Goal: Task Accomplishment & Management: Manage account settings

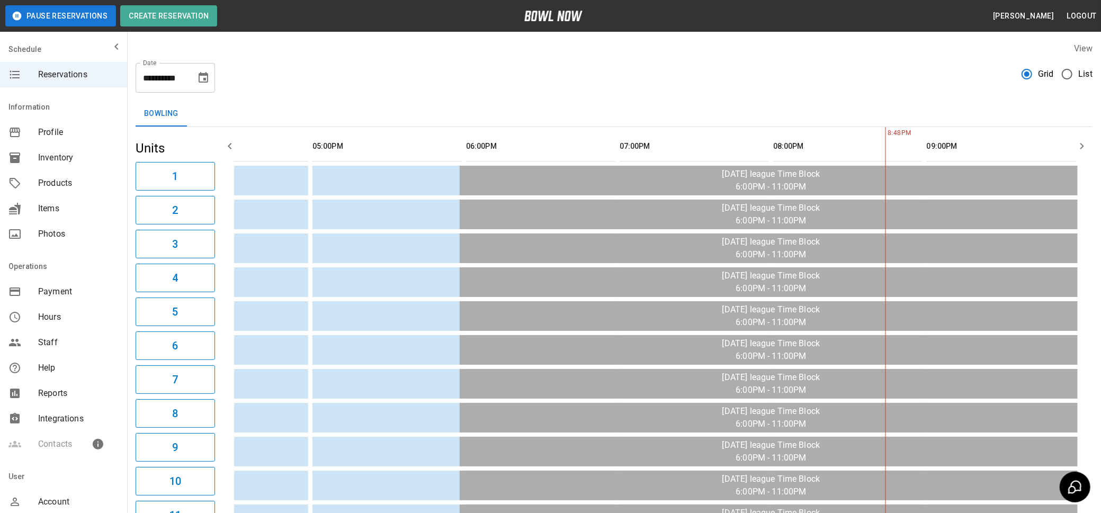
click at [58, 154] on span "Inventory" at bounding box center [78, 157] width 80 height 13
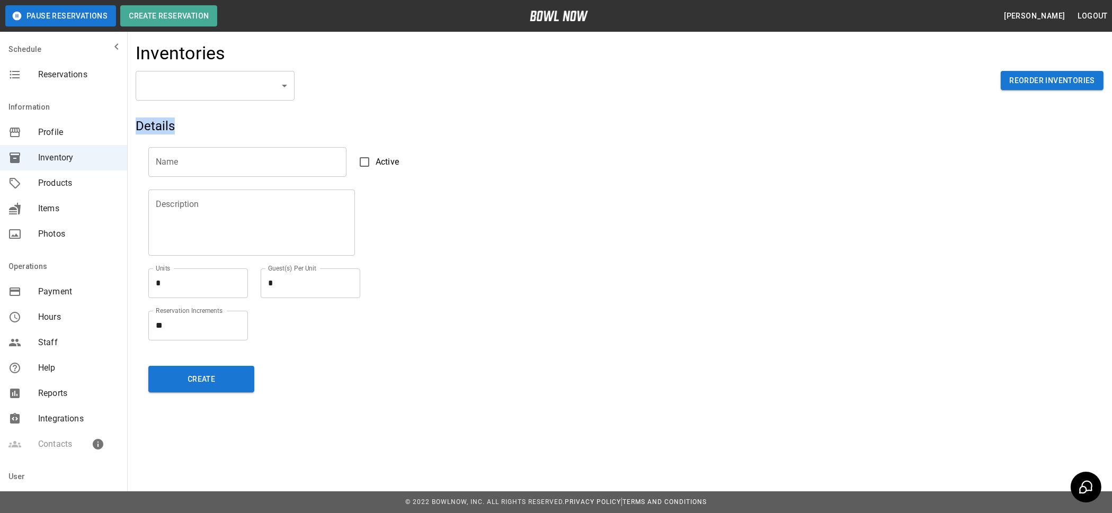
drag, startPoint x: 427, startPoint y: 122, endPoint x: 325, endPoint y: 80, distance: 109.7
click at [336, 85] on div "Inventories ​ ​ Reorder Inventories Details Name Name Active Description Descri…" at bounding box center [619, 221] width 984 height 375
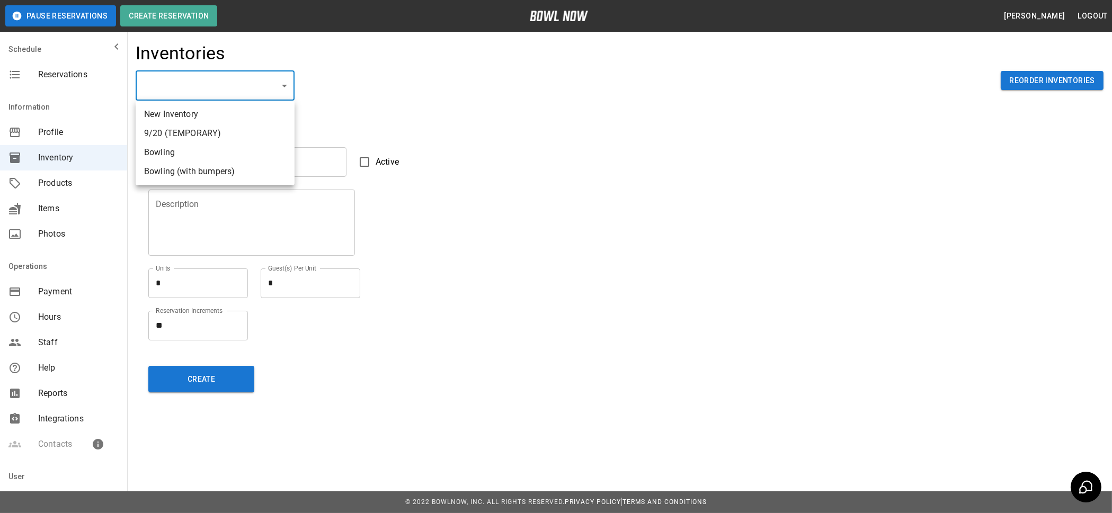
click at [284, 87] on body "Pause Reservations Create Reservation [PERSON_NAME] Logout Schedule Reservation…" at bounding box center [556, 256] width 1112 height 513
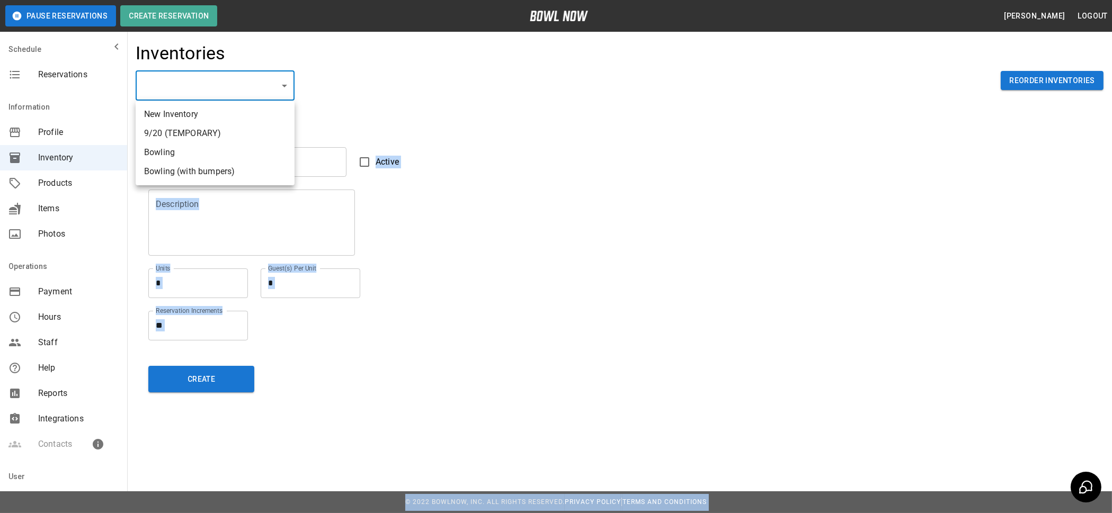
drag, startPoint x: 284, startPoint y: 87, endPoint x: 289, endPoint y: 148, distance: 61.6
click at [290, 118] on div "New Inventory 9/20 (TEMPORARY) Bowling Bowling (with bumpers)" at bounding box center [556, 256] width 1112 height 513
click at [181, 154] on li "Bowling" at bounding box center [215, 152] width 159 height 19
type input "**********"
type input "*******"
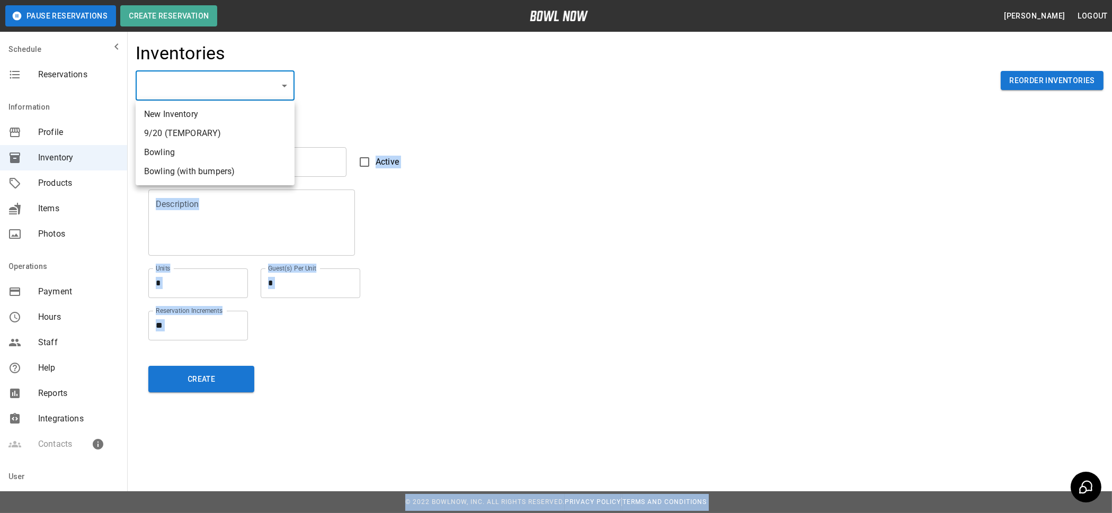
type textarea "**"
type textarea "*"
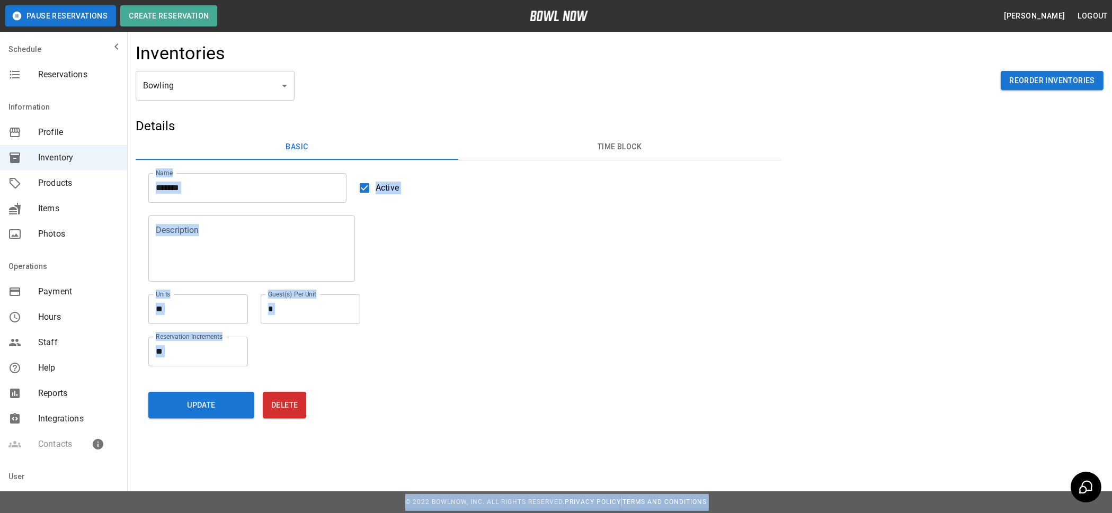
click at [579, 294] on div "Units ** * Units Guest(s) Per Unit * * Guest(s) Per Unit" at bounding box center [458, 309] width 620 height 30
click at [616, 146] on button "Time Block" at bounding box center [619, 147] width 323 height 25
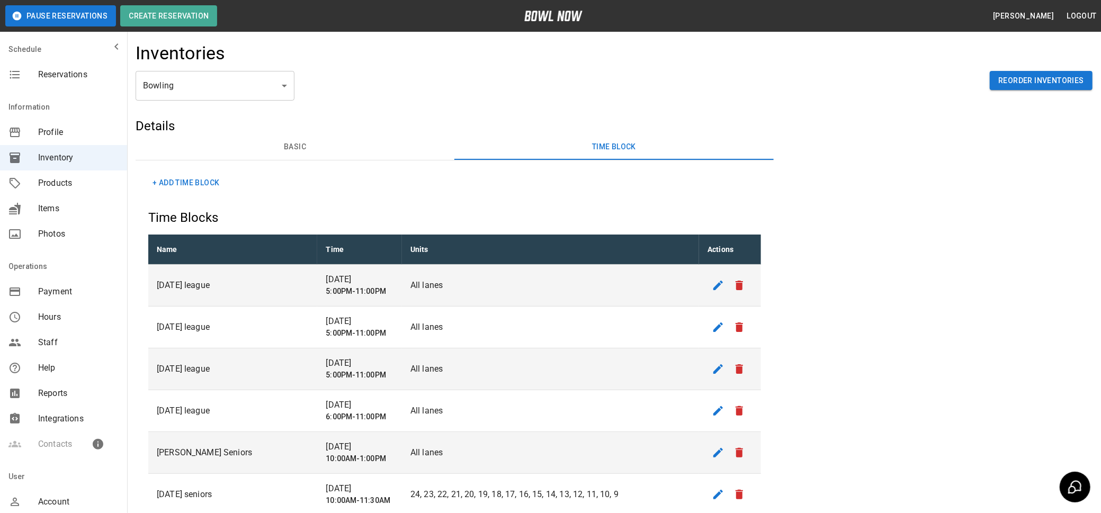
click at [808, 99] on div "**********" at bounding box center [614, 94] width 957 height 47
click at [177, 178] on button "+ Add Time Block" at bounding box center [185, 183] width 75 height 20
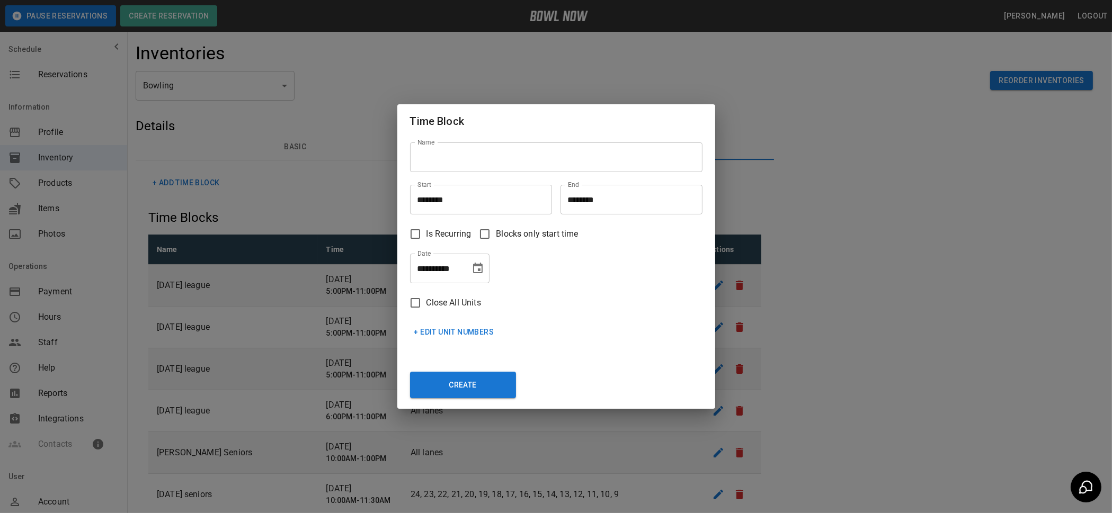
click at [462, 158] on input "Name" at bounding box center [556, 157] width 292 height 30
type input "*"
type input "**********"
click at [447, 195] on input "********" at bounding box center [477, 200] width 135 height 30
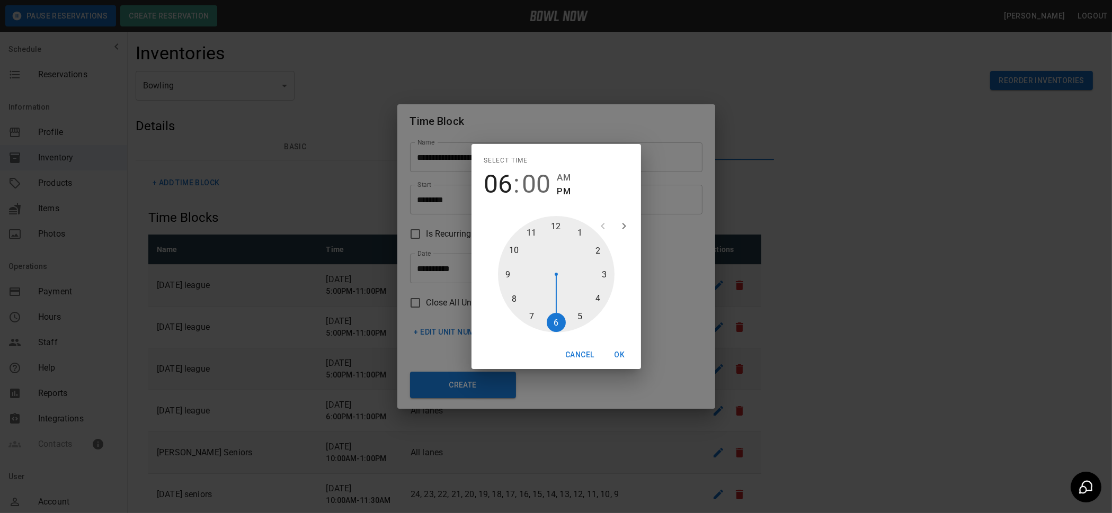
type input "********"
drag, startPoint x: 554, startPoint y: 223, endPoint x: 575, endPoint y: 316, distance: 95.5
click at [575, 316] on div at bounding box center [556, 274] width 117 height 117
drag, startPoint x: 536, startPoint y: 183, endPoint x: 542, endPoint y: 209, distance: 26.5
click at [536, 183] on span "00" at bounding box center [536, 184] width 29 height 30
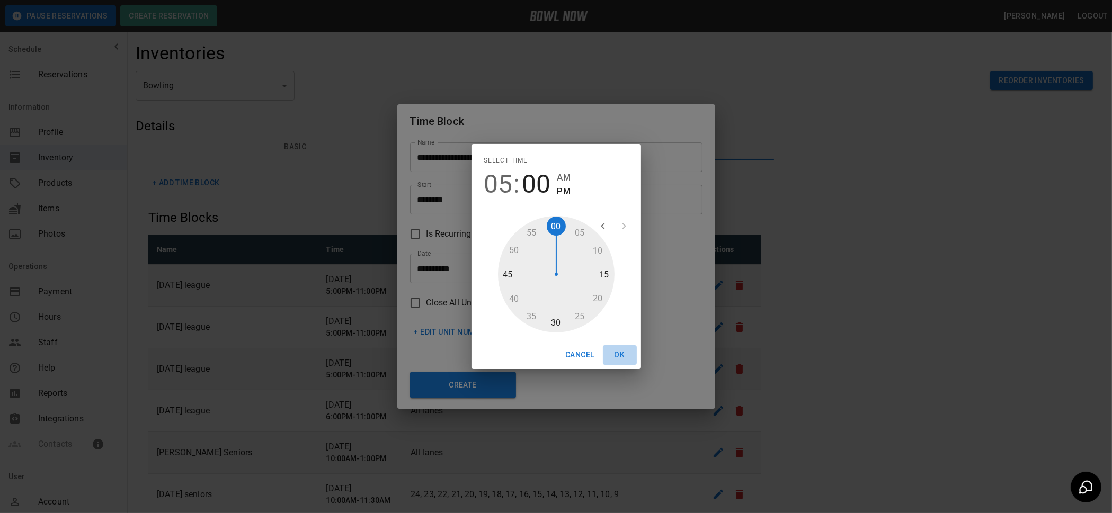
click at [621, 355] on button "OK" at bounding box center [620, 355] width 34 height 20
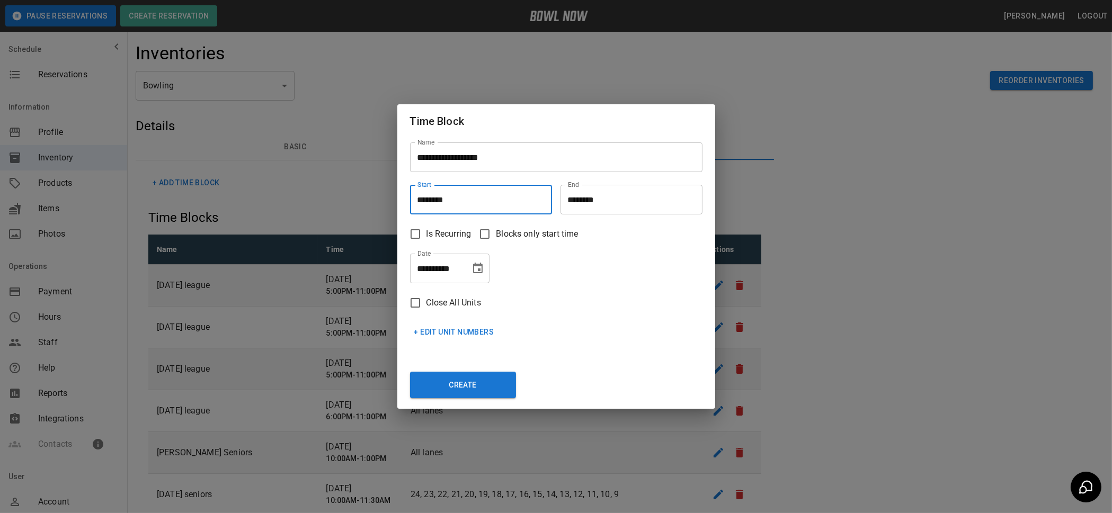
click at [604, 206] on input "********" at bounding box center [627, 200] width 135 height 30
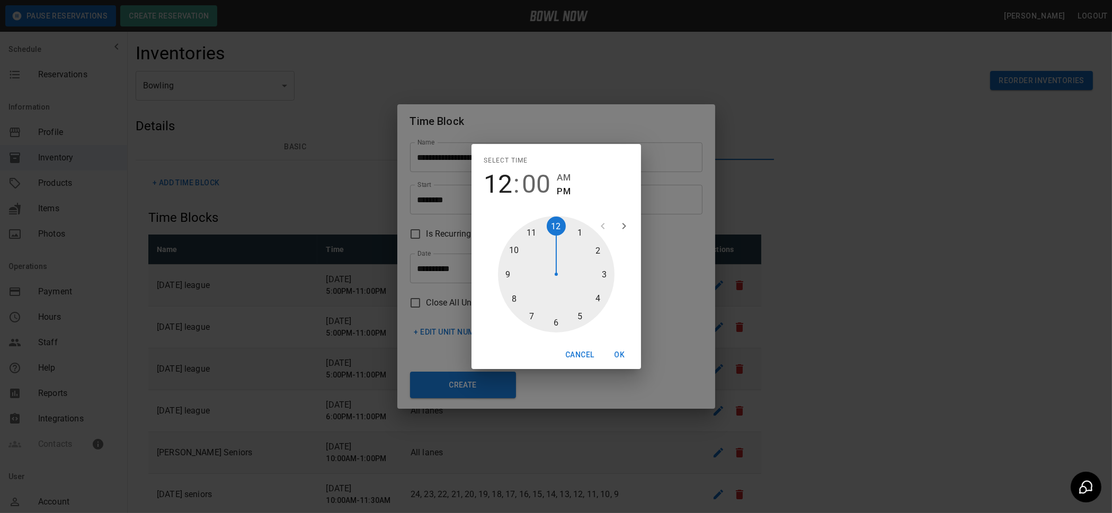
click at [506, 191] on span "12" at bounding box center [498, 184] width 29 height 30
click at [513, 247] on div at bounding box center [556, 274] width 117 height 117
type input "********"
click at [617, 352] on button "OK" at bounding box center [620, 355] width 34 height 20
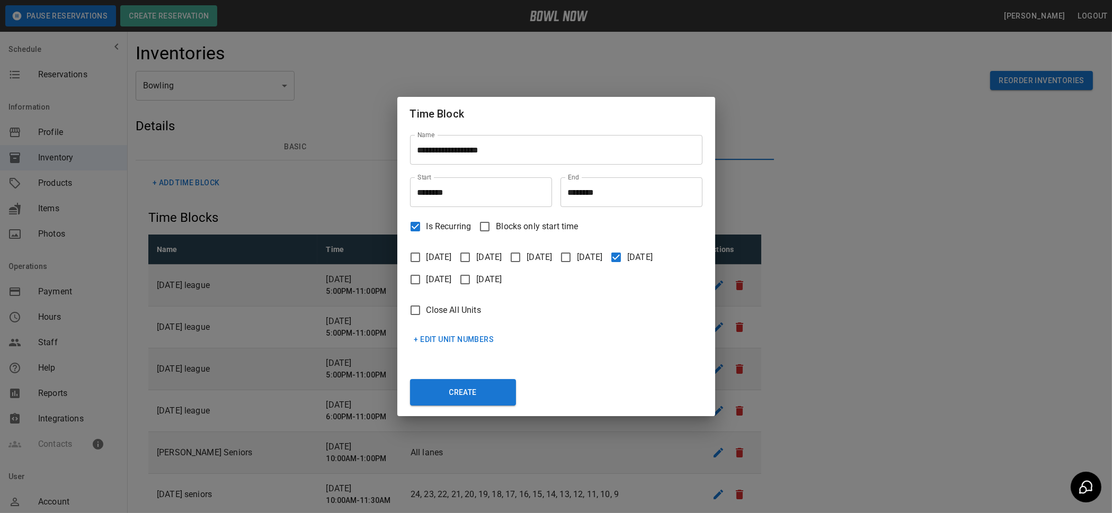
click at [449, 338] on button "+ Edit Unit Numbers" at bounding box center [454, 340] width 88 height 20
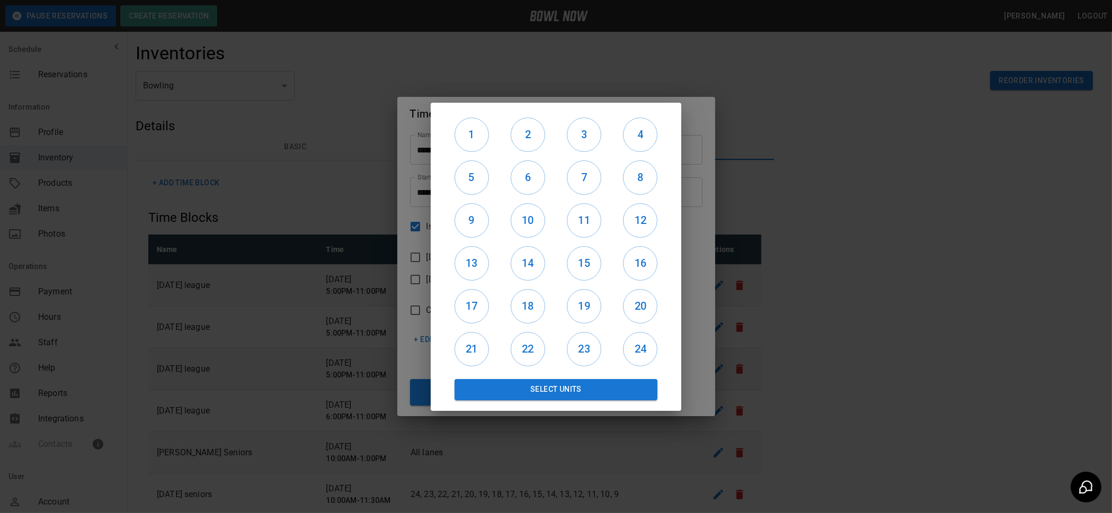
drag, startPoint x: 465, startPoint y: 133, endPoint x: 510, endPoint y: 135, distance: 45.0
click at [467, 133] on h6 "1" at bounding box center [471, 134] width 33 height 17
click at [514, 135] on h6 "2" at bounding box center [527, 134] width 33 height 17
drag, startPoint x: 577, startPoint y: 133, endPoint x: 615, endPoint y: 132, distance: 38.2
click at [577, 133] on h6 "3" at bounding box center [583, 134] width 33 height 17
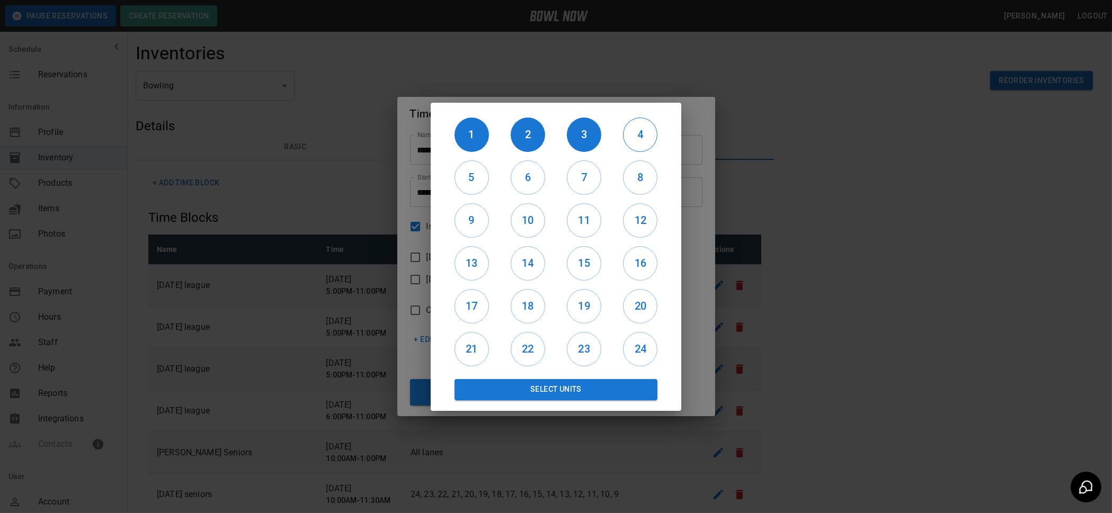
click at [626, 130] on h6 "4" at bounding box center [639, 134] width 33 height 17
drag, startPoint x: 628, startPoint y: 174, endPoint x: 631, endPoint y: 201, distance: 27.2
click at [629, 176] on h6 "8" at bounding box center [639, 177] width 33 height 17
click at [630, 213] on h6 "12" at bounding box center [639, 220] width 33 height 17
drag, startPoint x: 587, startPoint y: 218, endPoint x: 587, endPoint y: 199, distance: 18.5
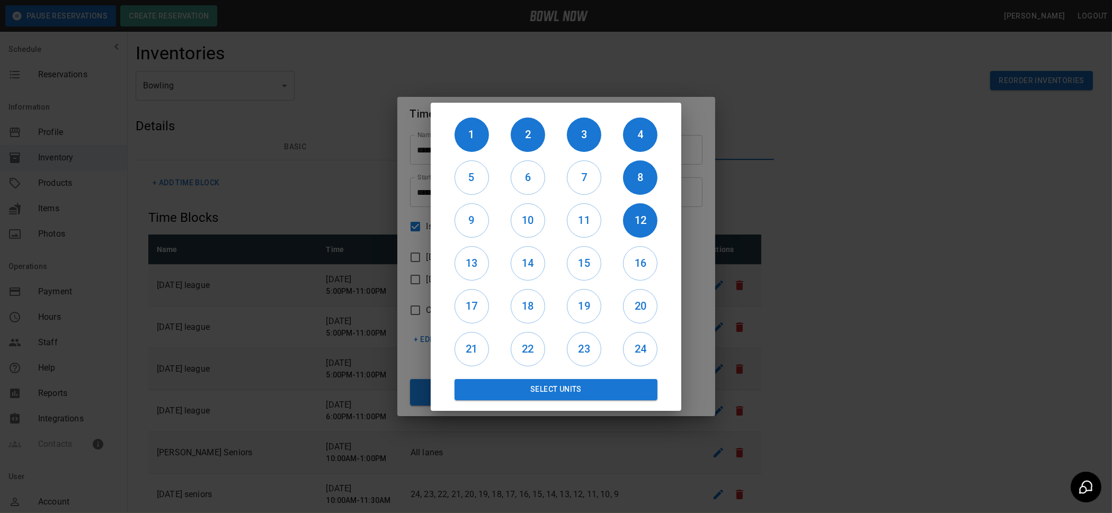
click at [587, 216] on h6 "11" at bounding box center [583, 220] width 33 height 17
click at [584, 171] on h6 "7" at bounding box center [583, 177] width 33 height 17
click at [532, 175] on h6 "6" at bounding box center [527, 177] width 33 height 17
click at [530, 214] on h6 "10" at bounding box center [527, 220] width 33 height 17
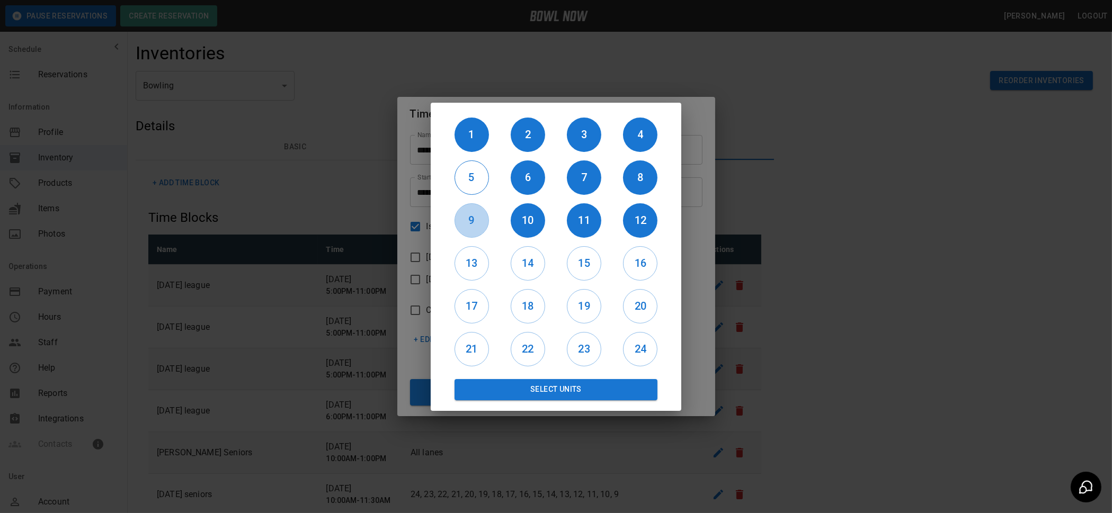
drag, startPoint x: 472, startPoint y: 213, endPoint x: 472, endPoint y: 185, distance: 28.6
click at [472, 212] on h6 "9" at bounding box center [471, 220] width 33 height 17
click at [471, 166] on button "5" at bounding box center [471, 177] width 34 height 34
drag, startPoint x: 467, startPoint y: 261, endPoint x: 507, endPoint y: 262, distance: 40.8
click at [468, 261] on h6 "13" at bounding box center [471, 263] width 33 height 17
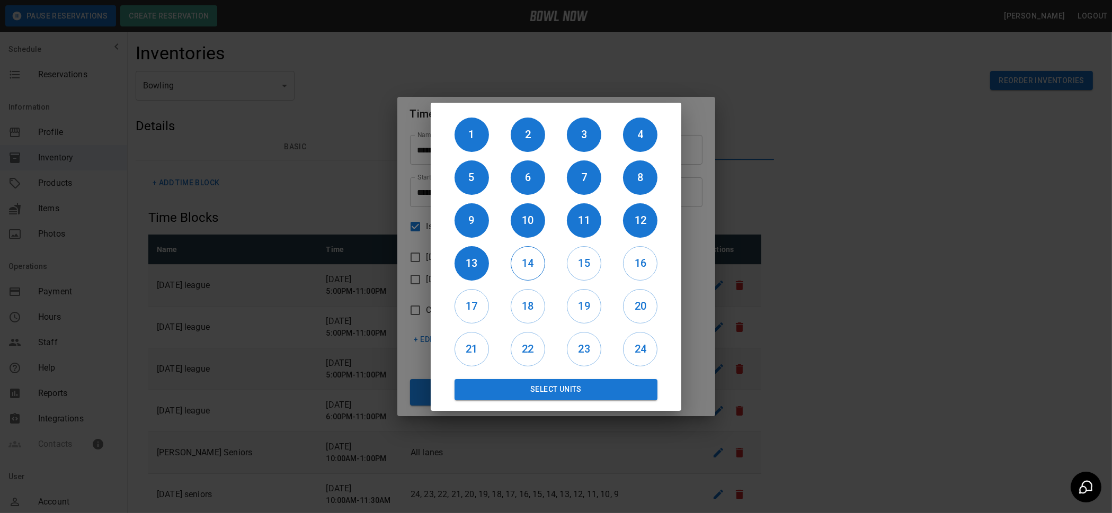
click at [520, 259] on h6 "14" at bounding box center [527, 263] width 33 height 17
click at [560, 384] on button "Select Units" at bounding box center [555, 389] width 203 height 21
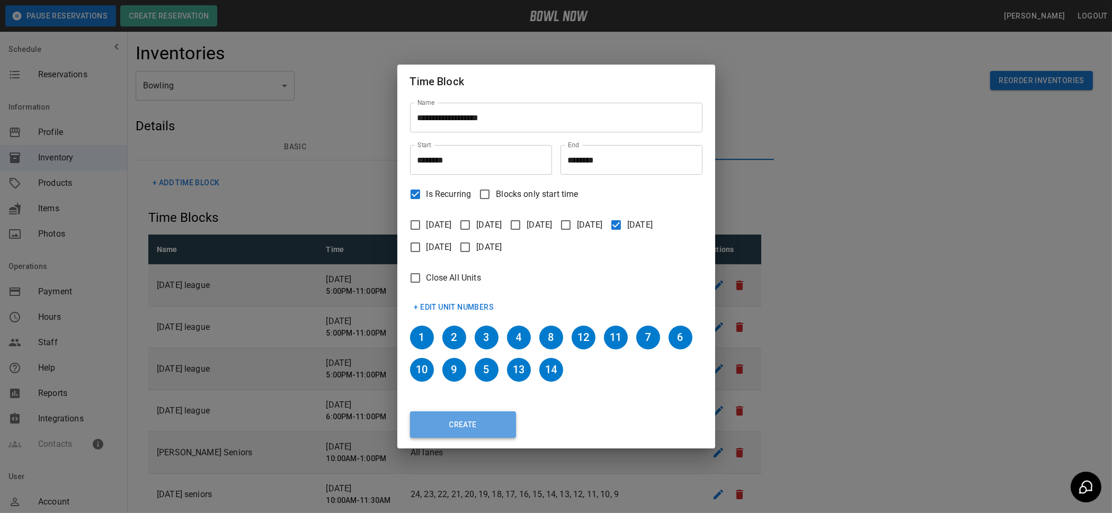
click at [483, 418] on button "Create" at bounding box center [463, 424] width 106 height 26
type input "********"
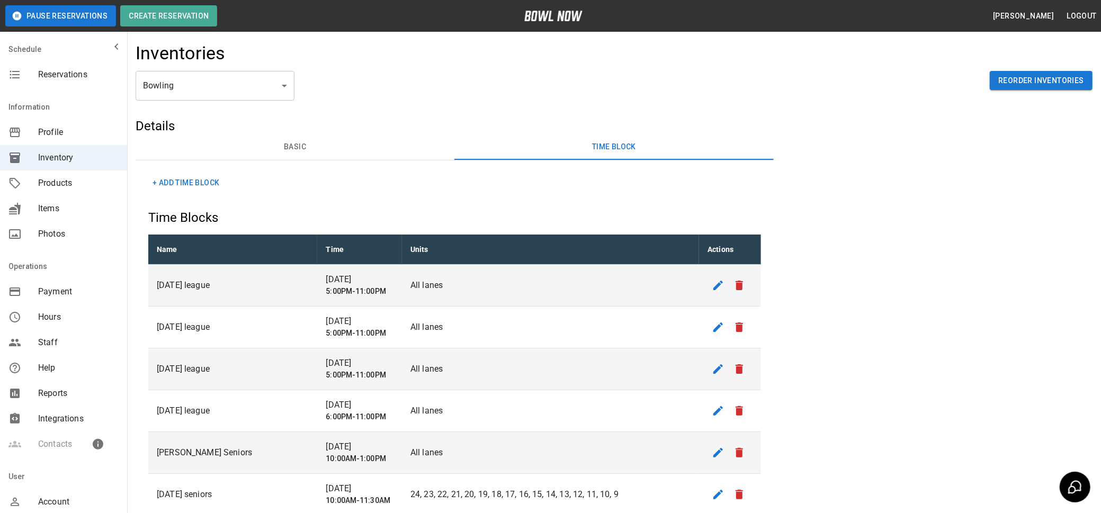
click at [198, 183] on button "+ Add Time Block" at bounding box center [185, 183] width 75 height 20
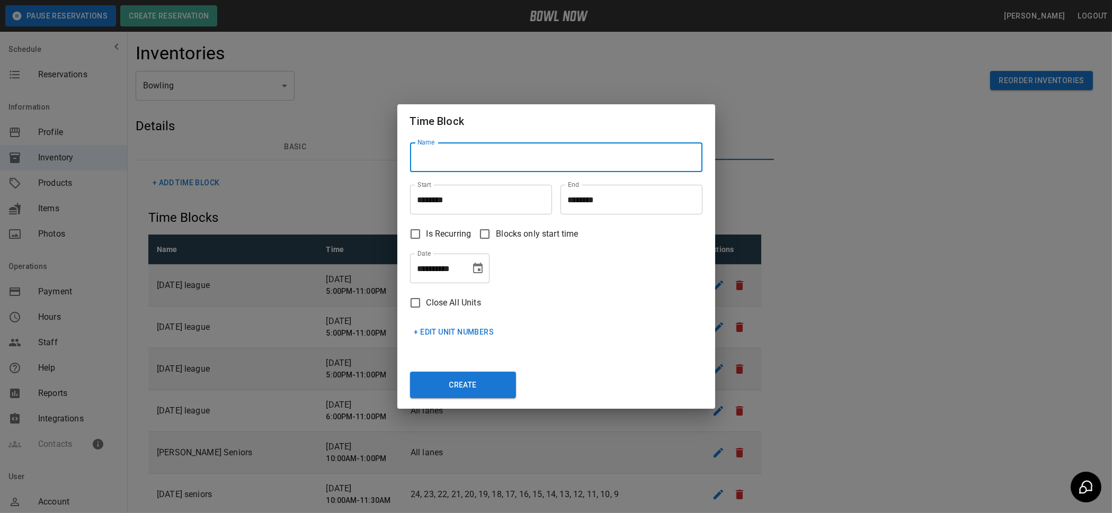
click at [470, 158] on input "Name" at bounding box center [556, 157] width 292 height 30
type input "********"
click at [865, 138] on div "**********" at bounding box center [556, 256] width 1112 height 513
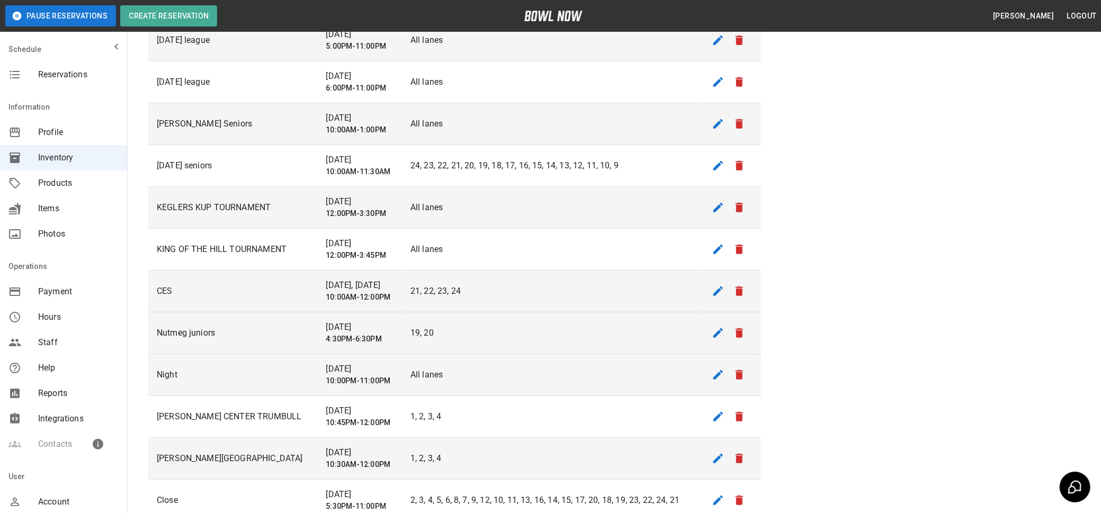
scroll to position [307, 0]
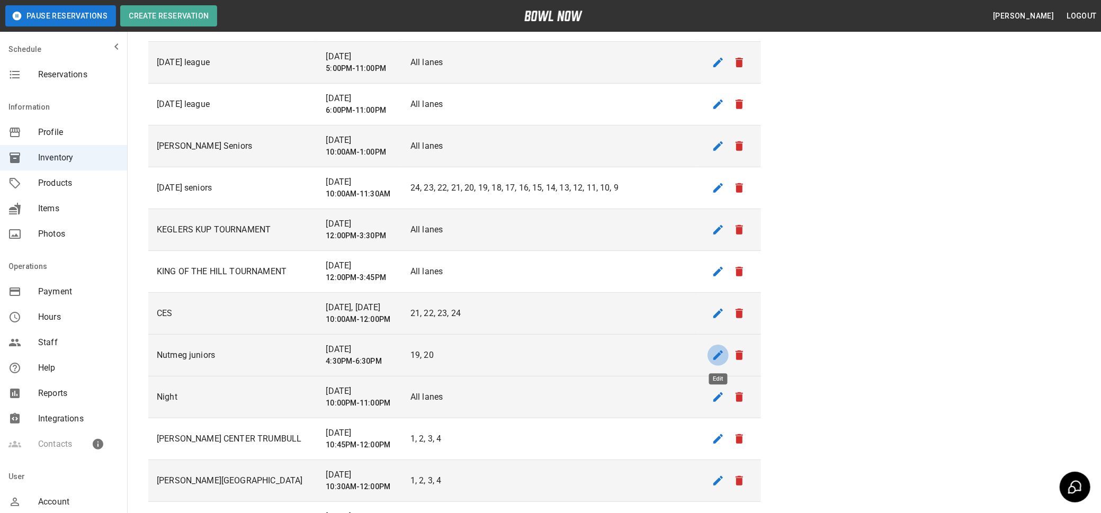
click at [720, 356] on icon "edit" at bounding box center [718, 355] width 13 height 13
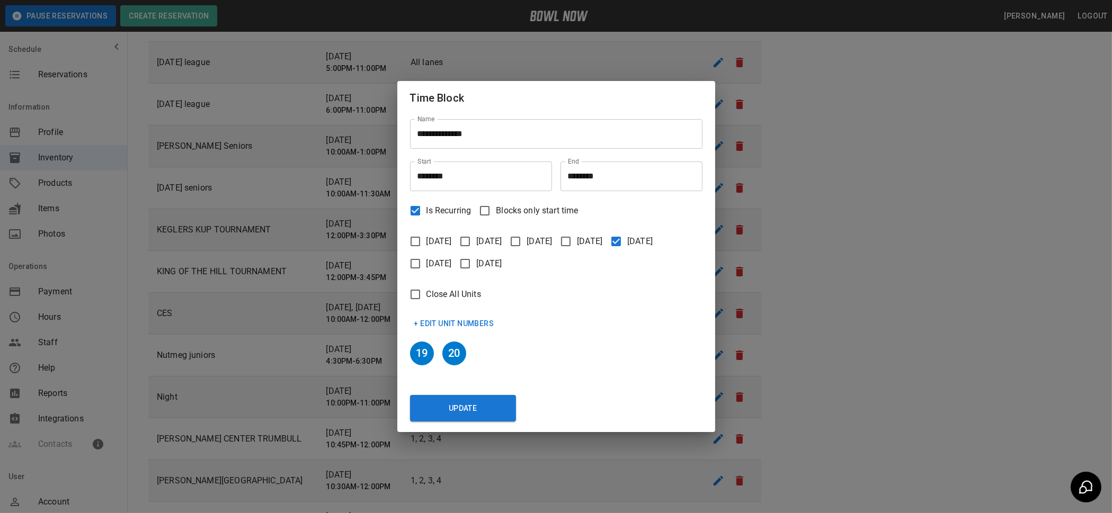
click at [450, 322] on button "+ Edit Unit Numbers" at bounding box center [454, 324] width 88 height 20
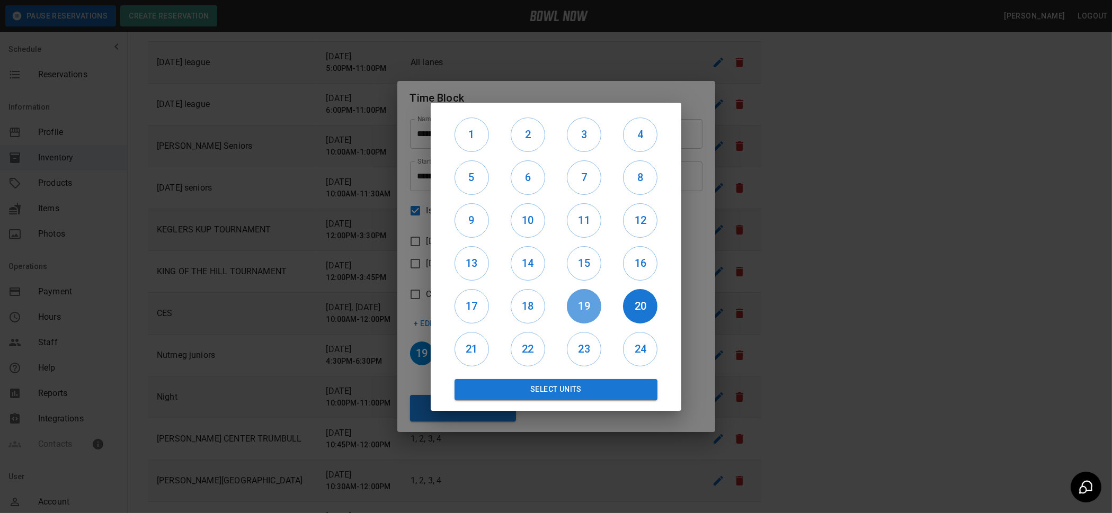
drag, startPoint x: 576, startPoint y: 311, endPoint x: 611, endPoint y: 309, distance: 34.5
click at [576, 310] on h6 "19" at bounding box center [584, 306] width 34 height 17
click at [642, 304] on h6 "20" at bounding box center [640, 306] width 34 height 17
click at [570, 259] on h6 "15" at bounding box center [583, 263] width 33 height 17
click at [639, 261] on h6 "16" at bounding box center [639, 263] width 33 height 17
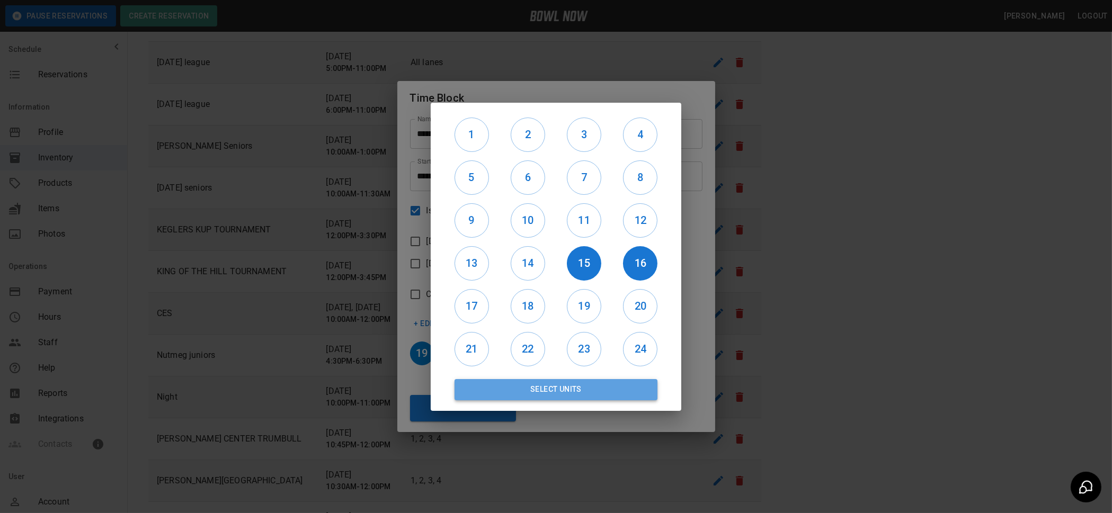
click at [559, 385] on button "Select Units" at bounding box center [555, 389] width 203 height 21
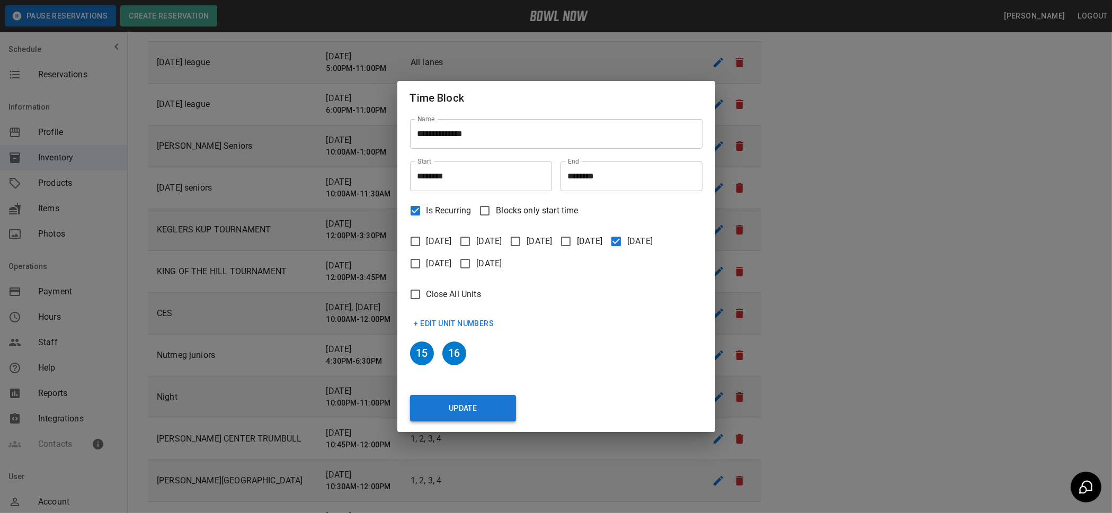
click at [467, 404] on button "Update" at bounding box center [463, 408] width 106 height 26
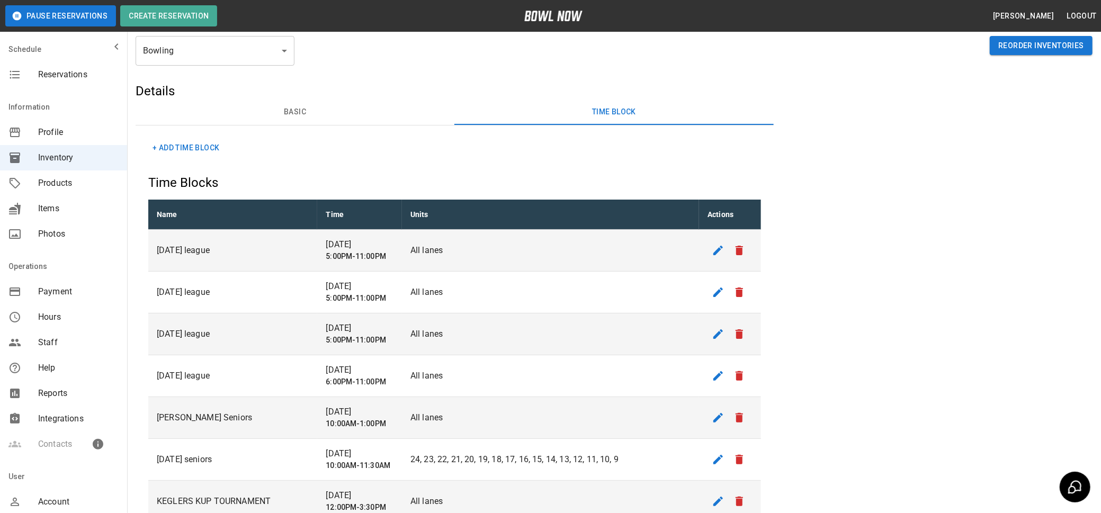
scroll to position [0, 0]
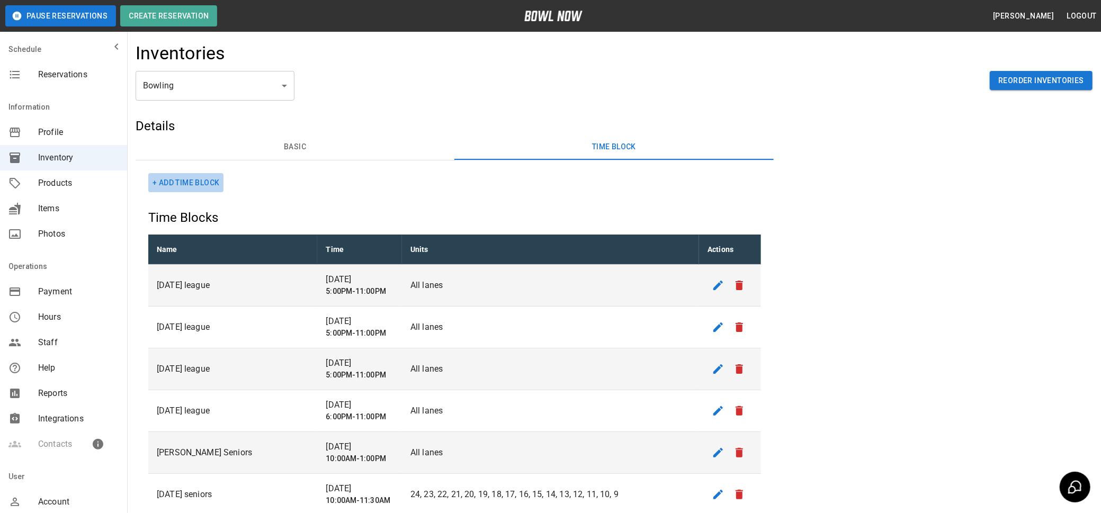
click at [198, 186] on button "+ Add Time Block" at bounding box center [185, 183] width 75 height 20
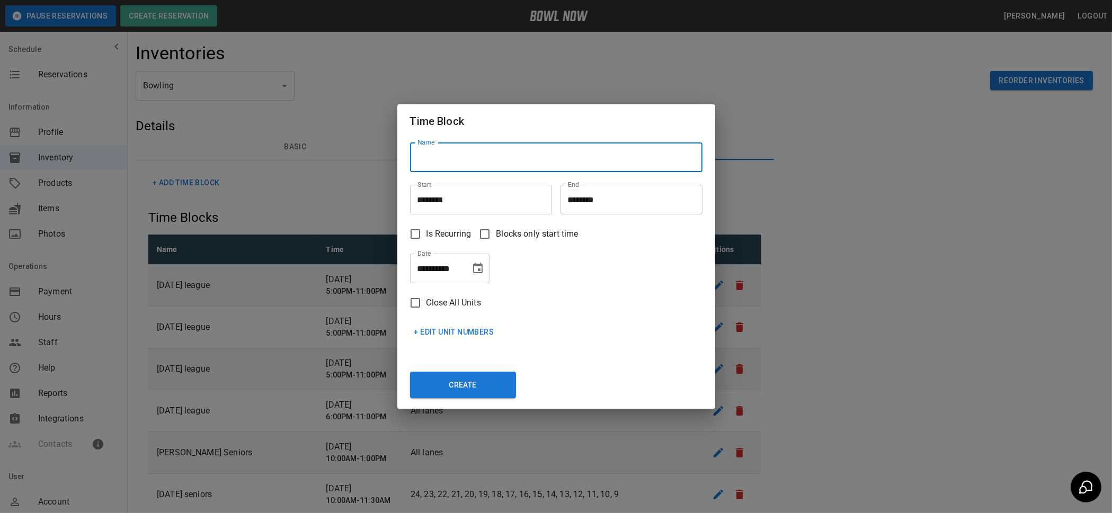
click at [440, 156] on input "Name" at bounding box center [556, 157] width 292 height 30
type input "**********"
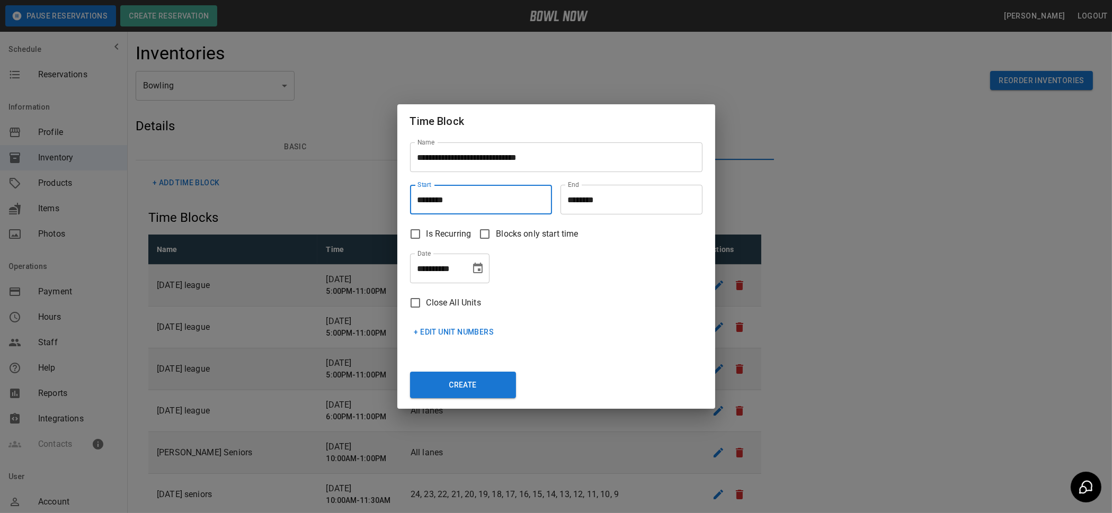
click at [467, 196] on input "********" at bounding box center [477, 200] width 135 height 30
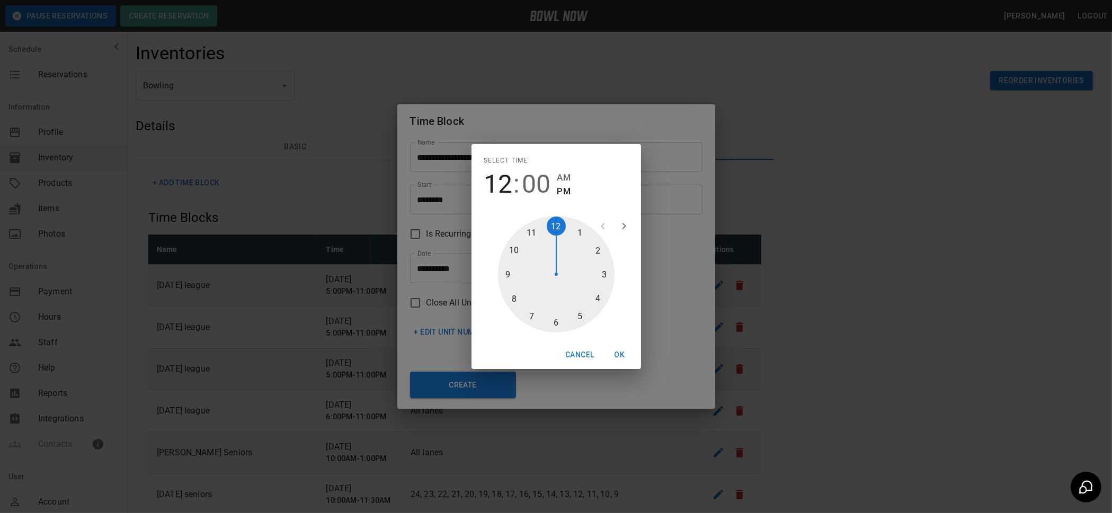
click at [520, 249] on div at bounding box center [556, 274] width 117 height 117
click at [567, 176] on span "AM" at bounding box center [563, 178] width 13 height 14
type input "********"
click at [617, 356] on button "OK" at bounding box center [620, 355] width 34 height 20
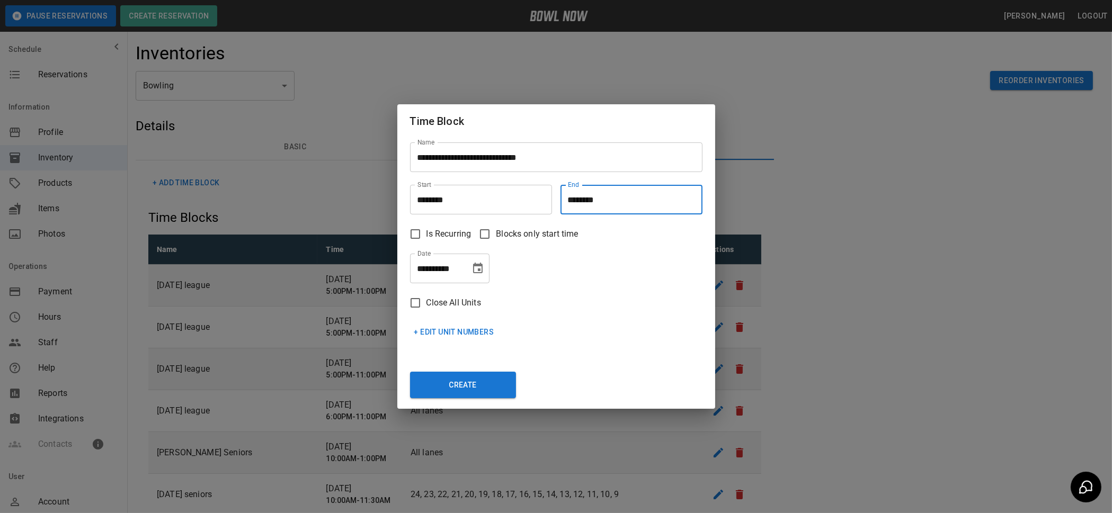
click at [614, 205] on input "********" at bounding box center [627, 200] width 135 height 30
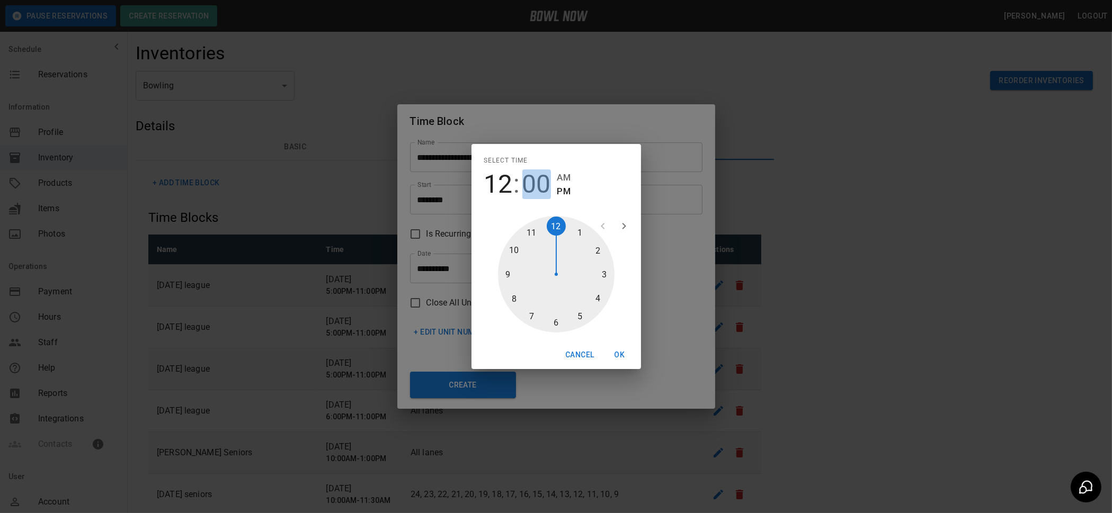
click at [540, 181] on span "00" at bounding box center [536, 184] width 29 height 30
click at [619, 362] on button "OK" at bounding box center [620, 355] width 34 height 20
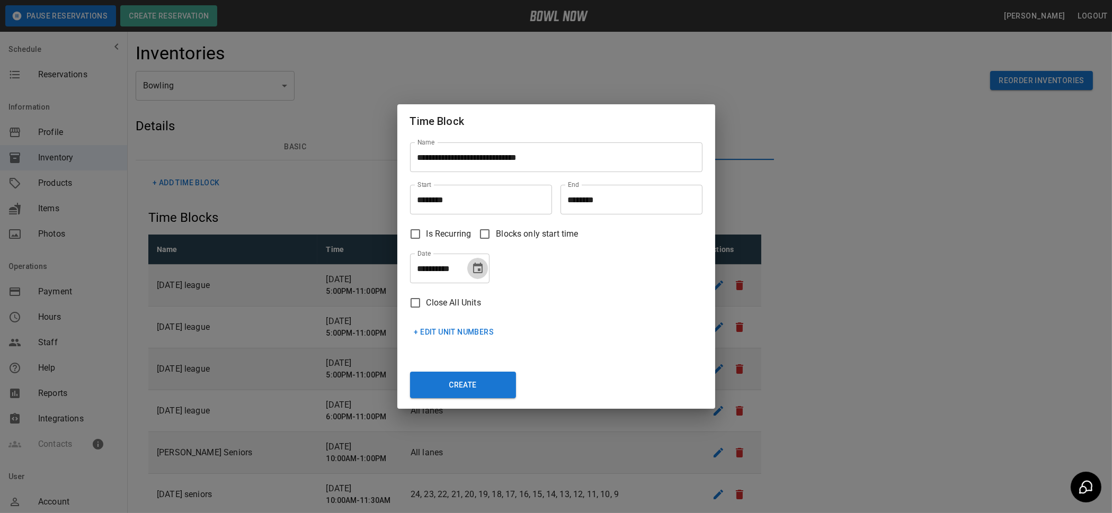
click at [476, 272] on icon "Choose date, selected date is Aug 26, 2025" at bounding box center [477, 268] width 13 height 13
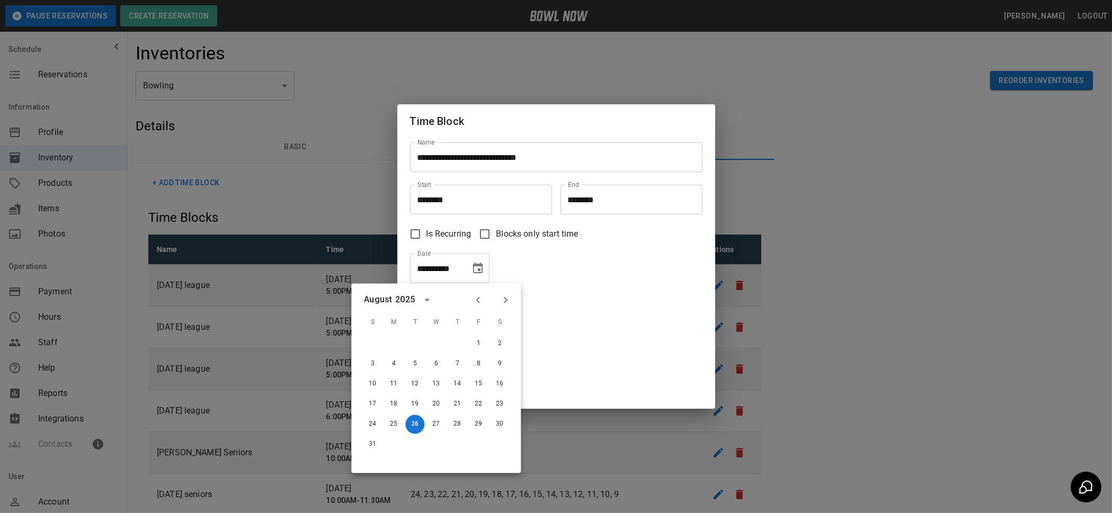
click at [505, 303] on icon "Next month" at bounding box center [505, 300] width 13 height 13
click at [393, 365] on button "8" at bounding box center [393, 364] width 19 height 19
type input "**********"
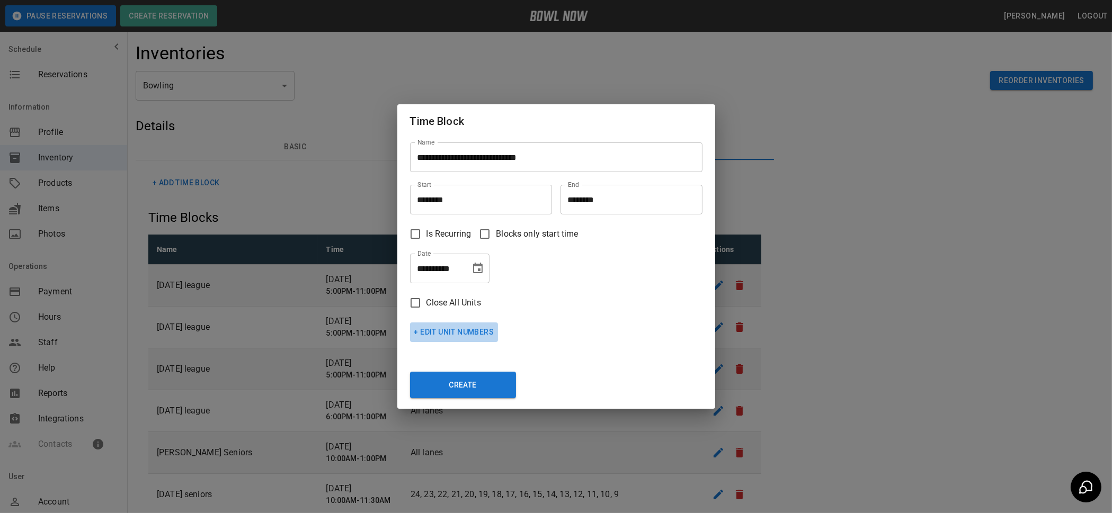
click at [455, 330] on button "+ Edit Unit Numbers" at bounding box center [454, 333] width 88 height 20
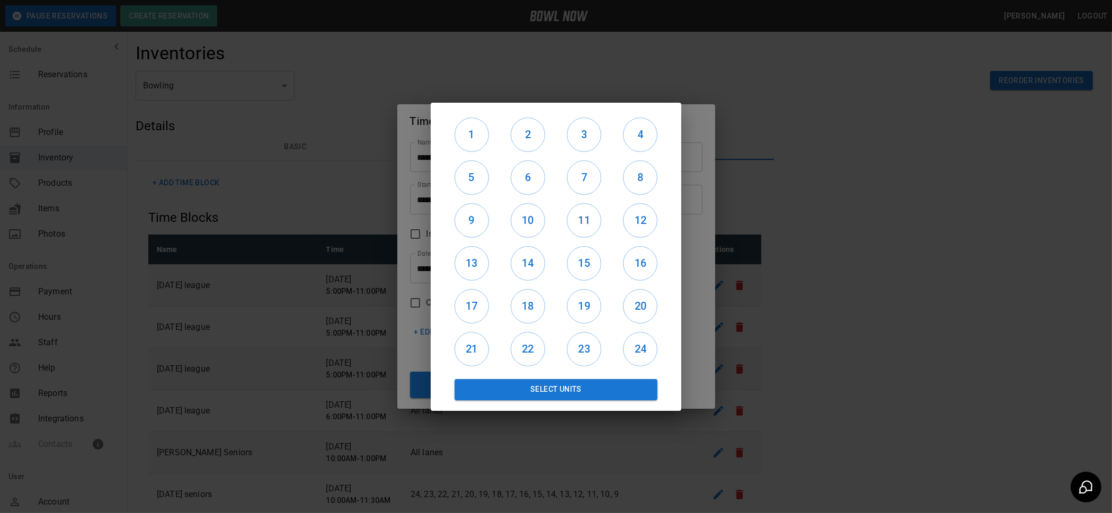
click at [862, 212] on div at bounding box center [556, 256] width 1112 height 513
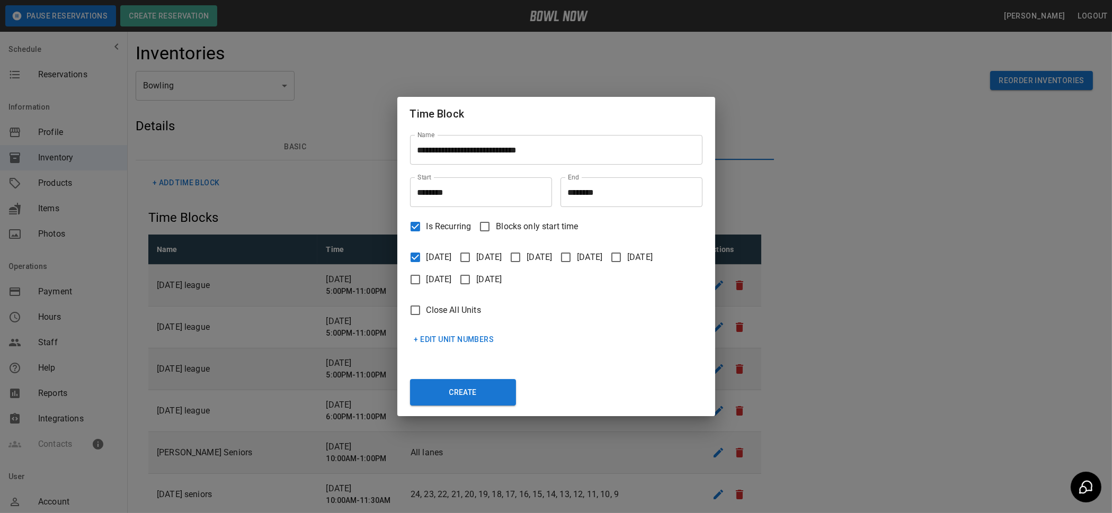
click at [434, 339] on button "+ Edit Unit Numbers" at bounding box center [454, 340] width 88 height 20
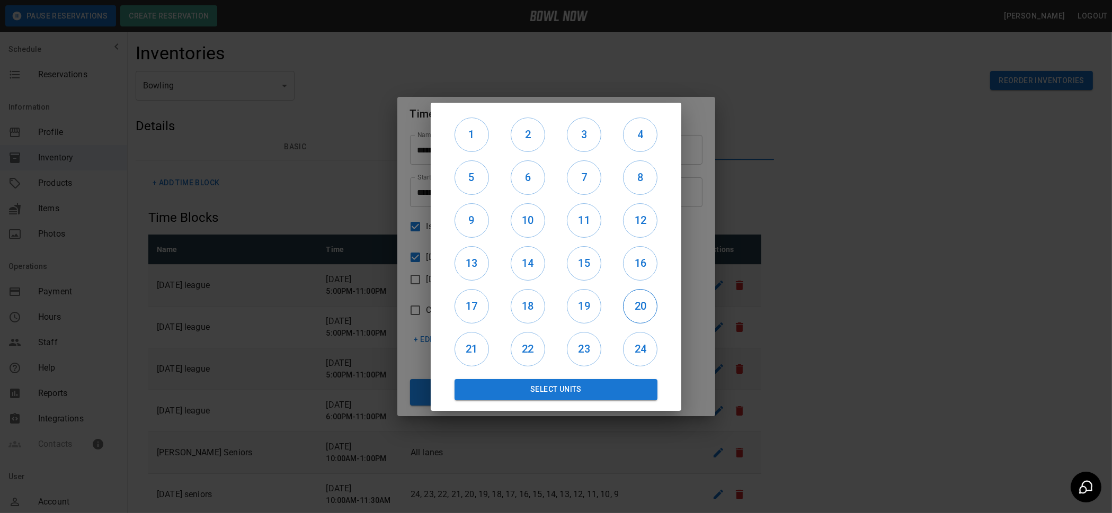
click at [641, 299] on h6 "20" at bounding box center [639, 306] width 33 height 17
click at [594, 304] on h6 "19" at bounding box center [583, 306] width 33 height 17
click at [533, 303] on h6 "18" at bounding box center [527, 306] width 33 height 17
click at [472, 299] on h6 "17" at bounding box center [471, 306] width 33 height 17
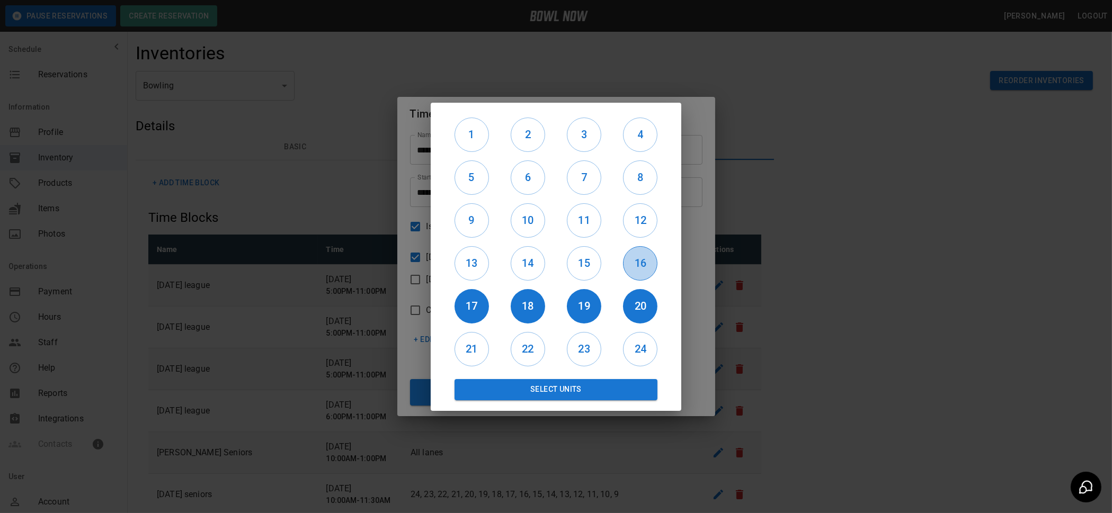
click at [637, 257] on h6 "16" at bounding box center [639, 263] width 33 height 17
click at [579, 258] on h6 "15" at bounding box center [583, 263] width 33 height 17
click at [522, 261] on h6 "14" at bounding box center [527, 263] width 33 height 17
click at [476, 262] on h6 "13" at bounding box center [471, 263] width 33 height 17
click at [632, 219] on h6 "12" at bounding box center [639, 220] width 33 height 17
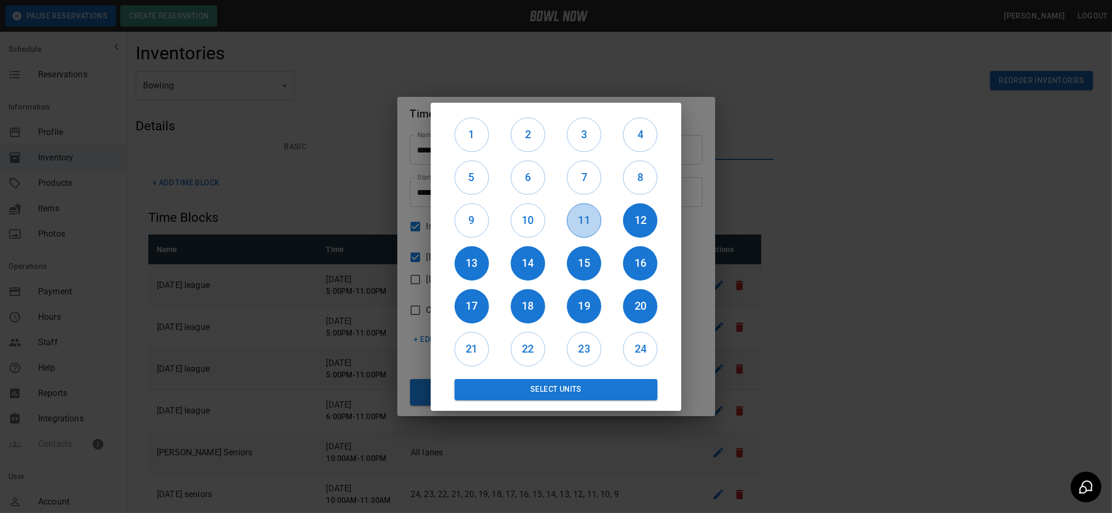
click at [577, 218] on h6 "11" at bounding box center [583, 220] width 33 height 17
click at [532, 219] on h6 "10" at bounding box center [527, 220] width 33 height 17
click at [474, 218] on h6 "9" at bounding box center [471, 220] width 33 height 17
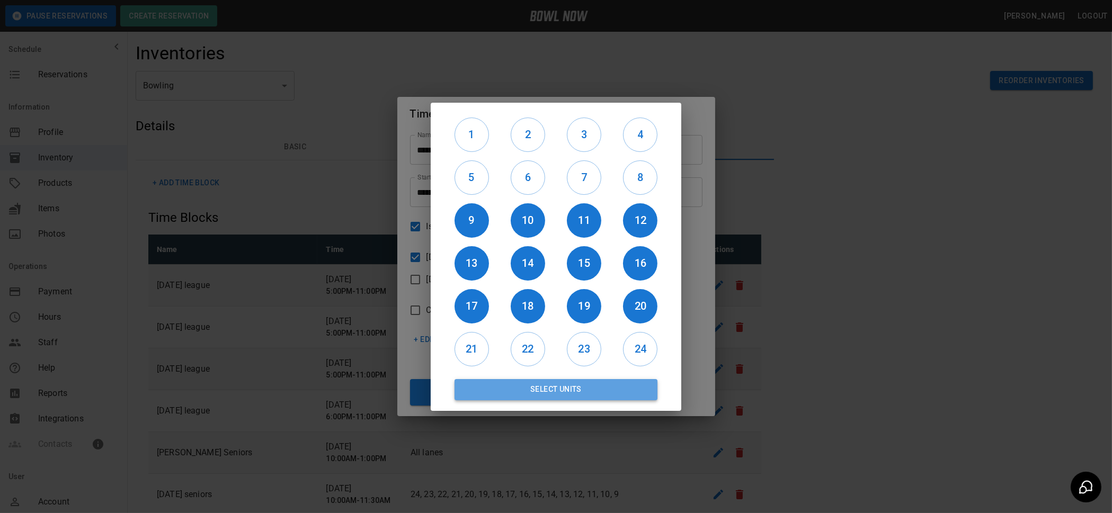
click at [545, 385] on button "Select Units" at bounding box center [555, 389] width 203 height 21
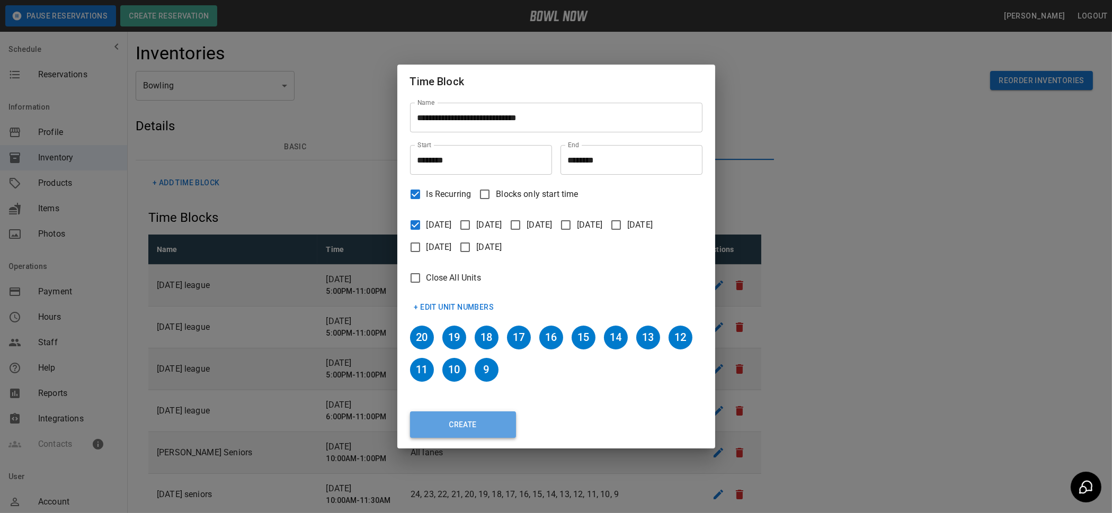
click at [473, 419] on button "Create" at bounding box center [463, 424] width 106 height 26
type input "********"
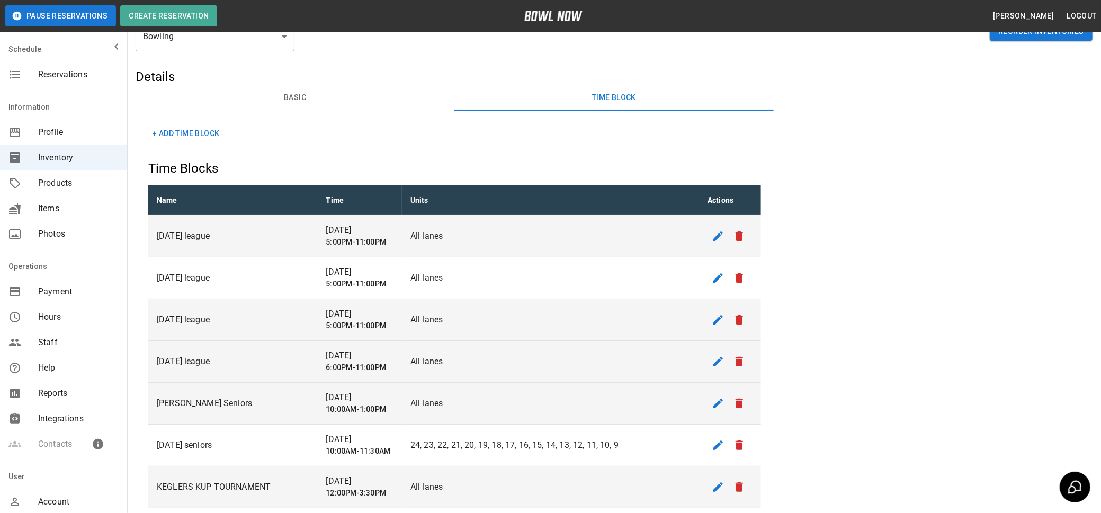
scroll to position [70, 0]
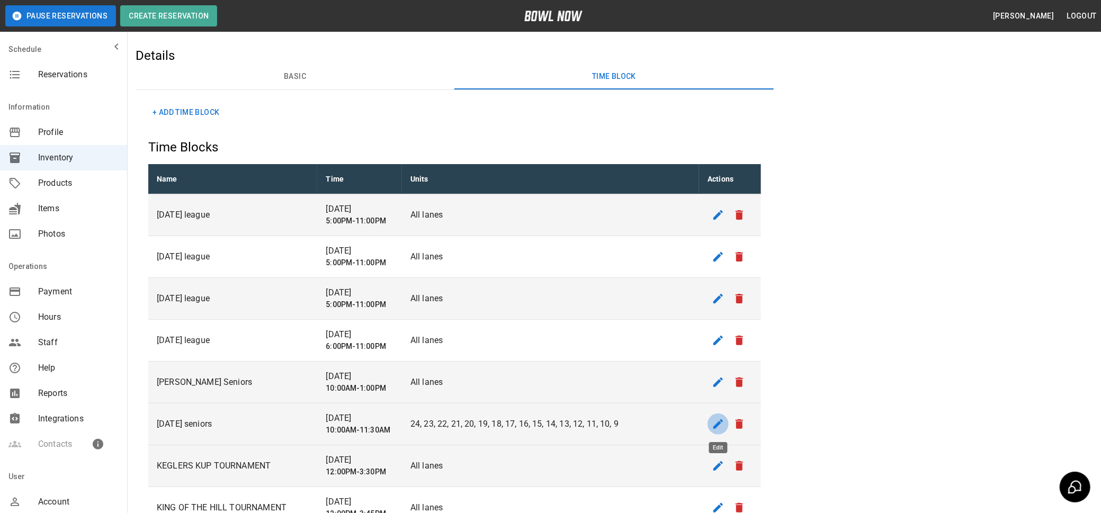
click at [716, 423] on icon "edit" at bounding box center [718, 424] width 13 height 13
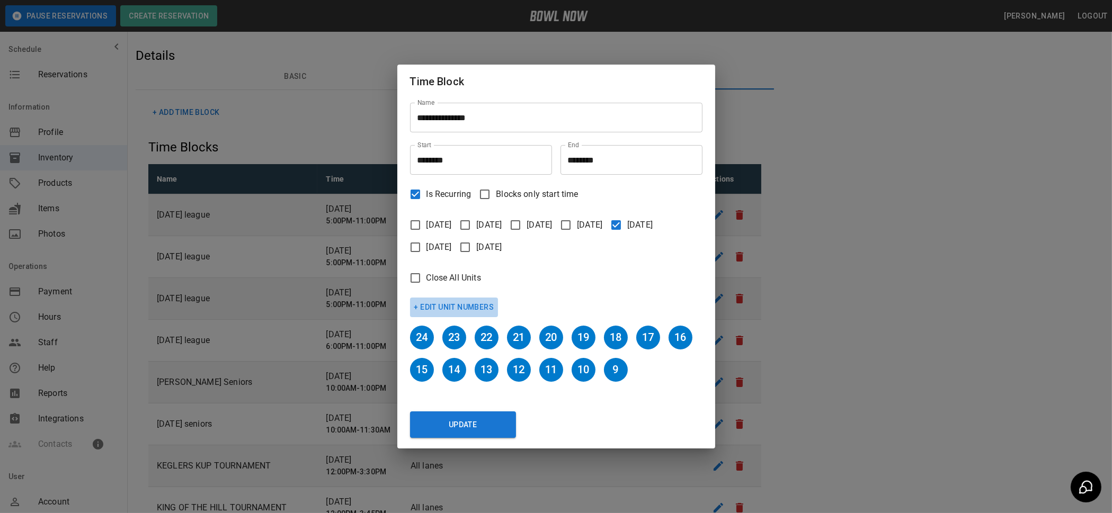
click at [444, 308] on button "+ Edit Unit Numbers" at bounding box center [454, 308] width 88 height 20
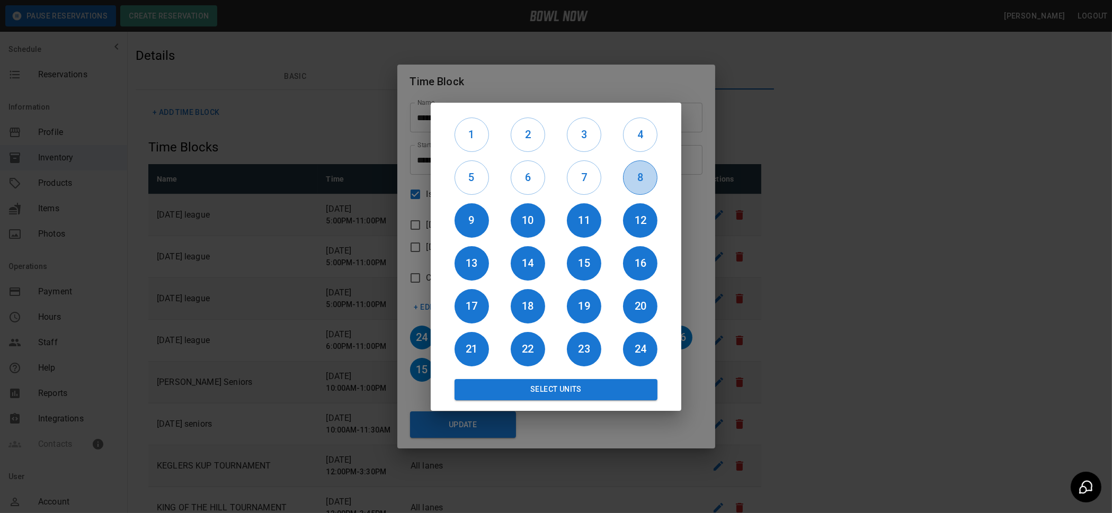
click at [639, 181] on h6 "8" at bounding box center [639, 177] width 33 height 17
click at [582, 182] on h6 "7" at bounding box center [583, 177] width 33 height 17
click at [525, 178] on h6 "6" at bounding box center [527, 177] width 33 height 17
click at [465, 175] on h6 "5" at bounding box center [471, 177] width 33 height 17
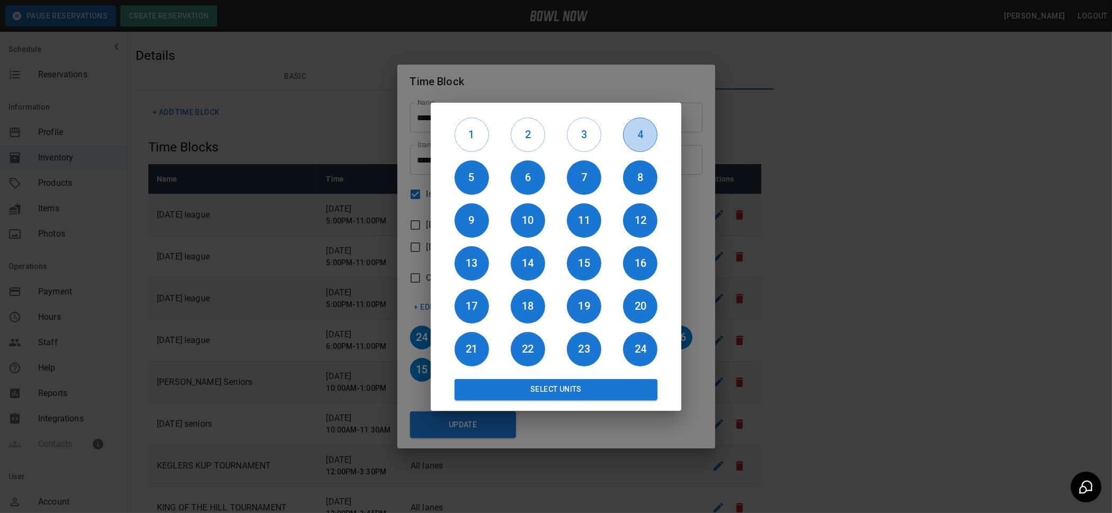
click at [648, 133] on h6 "4" at bounding box center [639, 134] width 33 height 17
click at [590, 132] on h6 "3" at bounding box center [583, 134] width 33 height 17
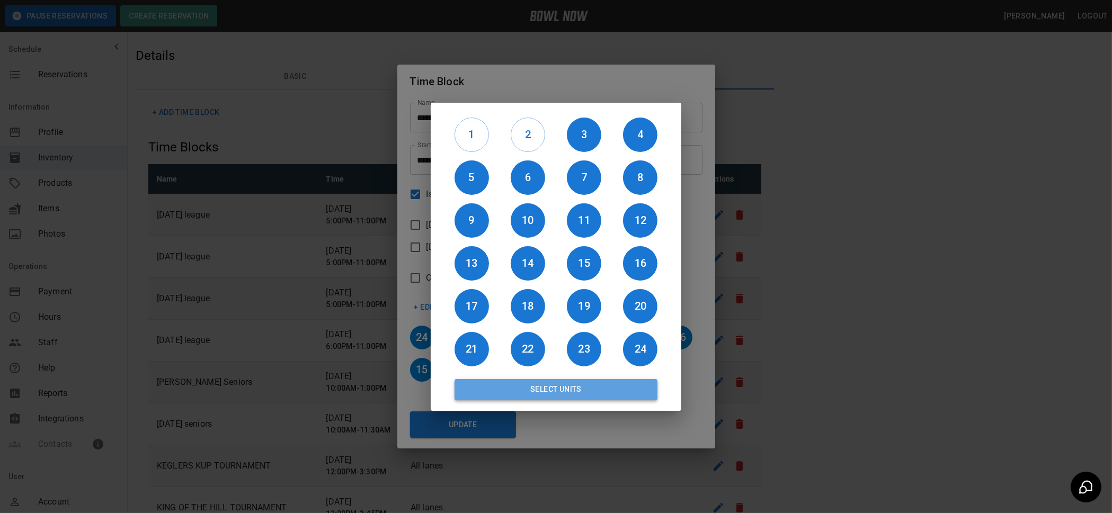
click at [558, 384] on button "Select Units" at bounding box center [555, 389] width 203 height 21
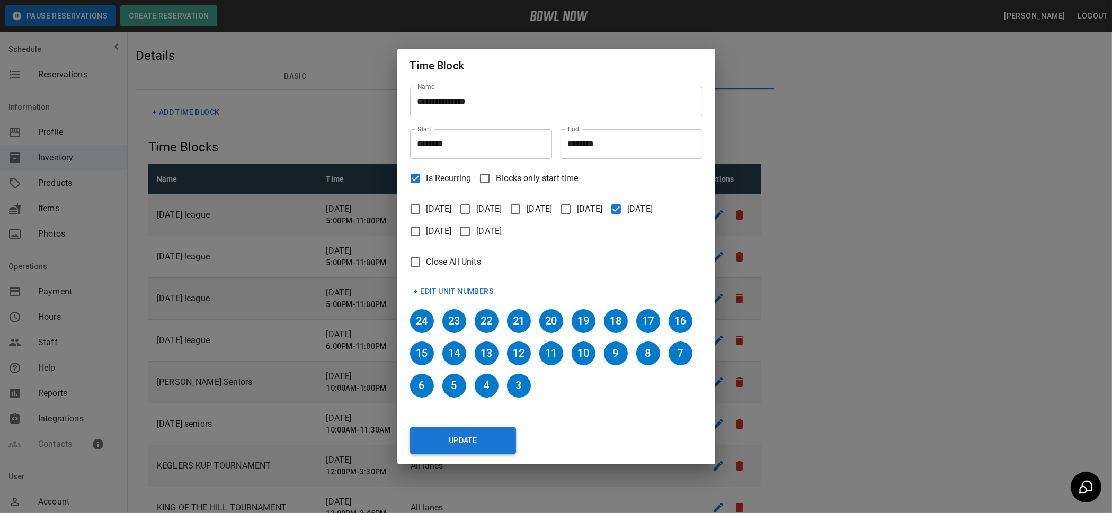
click at [467, 434] on button "Update" at bounding box center [463, 440] width 106 height 26
